Goal: Check status: Check status

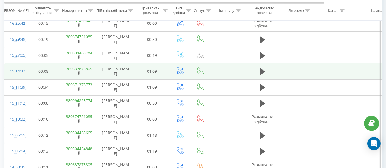
scroll to position [286, 0]
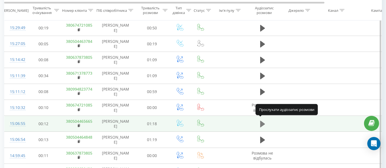
click at [262, 123] on icon at bounding box center [262, 124] width 5 height 7
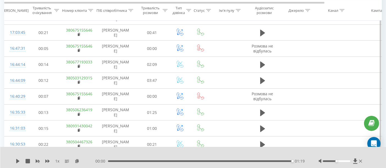
scroll to position [121, 0]
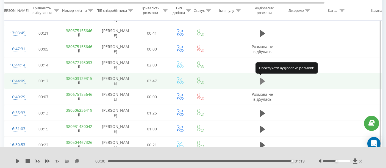
click at [264, 81] on icon at bounding box center [262, 81] width 5 height 8
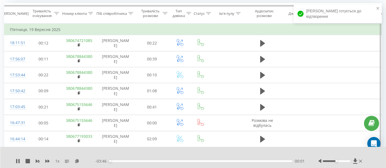
scroll to position [46, 0]
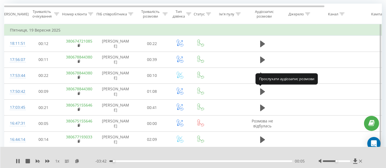
click at [262, 89] on icon at bounding box center [262, 91] width 5 height 7
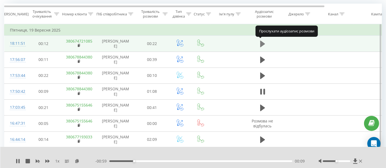
click at [264, 44] on icon at bounding box center [262, 44] width 5 height 7
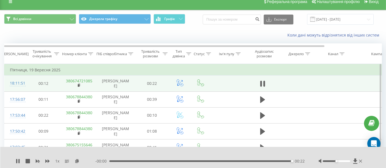
scroll to position [0, 0]
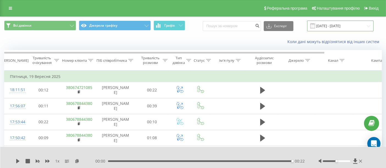
click at [334, 30] on input "[DATE] - [DATE]" at bounding box center [340, 26] width 66 height 11
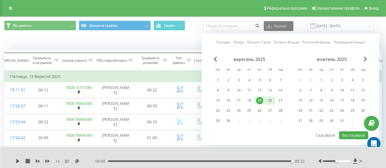
click at [272, 101] on div "20" at bounding box center [269, 100] width 7 height 7
click at [342, 134] on button "Застосувати" at bounding box center [353, 135] width 29 height 8
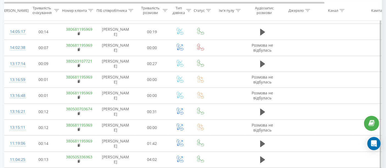
scroll to position [157, 0]
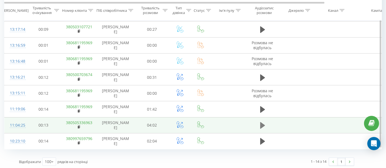
click at [263, 123] on icon at bounding box center [262, 125] width 5 height 7
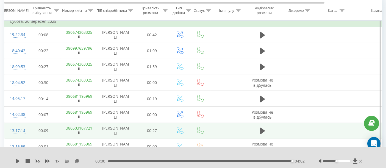
scroll to position [55, 0]
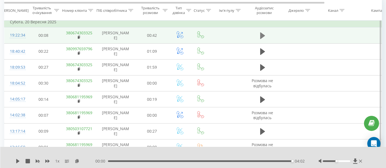
click at [261, 34] on icon at bounding box center [262, 35] width 5 height 7
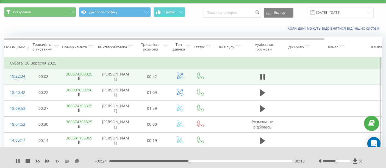
scroll to position [0, 0]
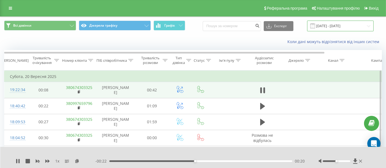
click at [326, 27] on input "[DATE] - [DATE]" at bounding box center [340, 26] width 66 height 11
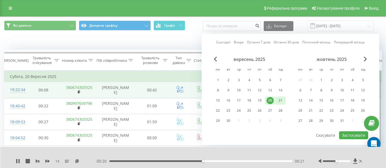
click at [280, 100] on div "21" at bounding box center [280, 100] width 7 height 7
click at [349, 135] on button "Застосувати" at bounding box center [353, 135] width 29 height 8
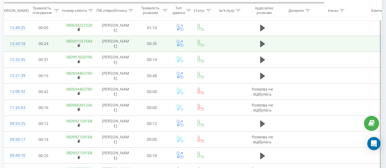
scroll to position [78, 0]
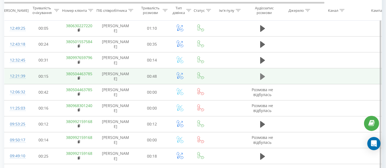
click at [261, 76] on icon at bounding box center [262, 76] width 5 height 7
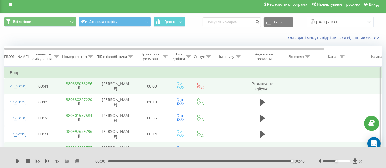
scroll to position [2, 0]
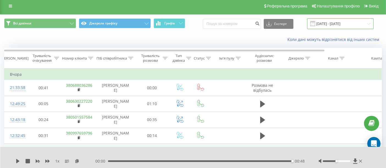
click at [328, 24] on input "[DATE] - [DATE]" at bounding box center [340, 23] width 66 height 11
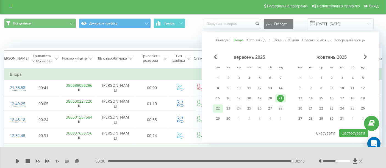
click at [220, 106] on div "22" at bounding box center [217, 108] width 7 height 7
click at [344, 132] on button "Застосувати" at bounding box center [353, 133] width 29 height 8
type input "[DATE] - [DATE]"
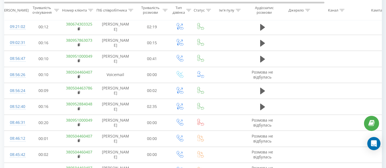
scroll to position [1054, 0]
